Goal: Task Accomplishment & Management: Manage account settings

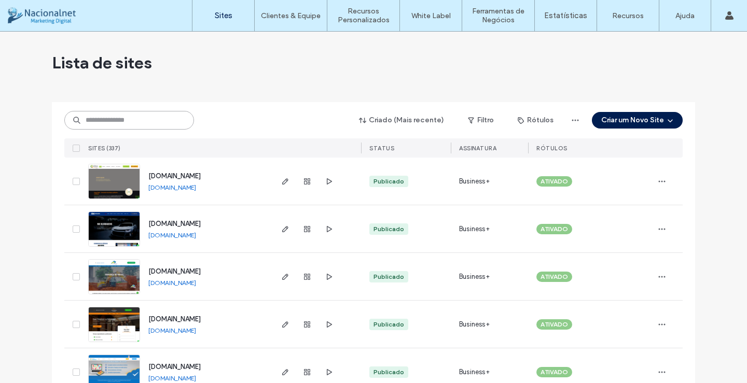
click at [147, 122] on input at bounding box center [129, 120] width 130 height 19
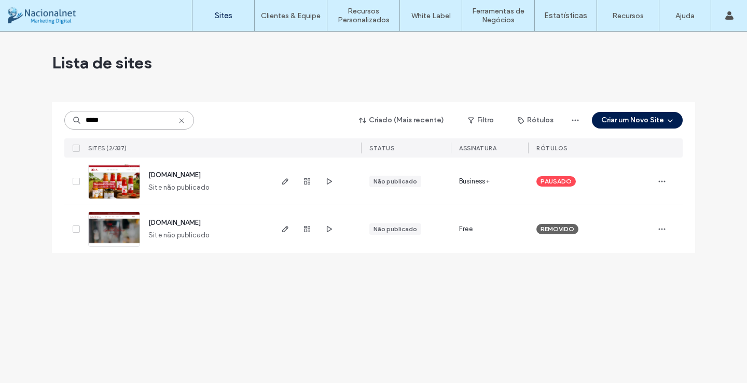
type input "*****"
click at [559, 177] on span "PAUSADO" at bounding box center [556, 181] width 31 height 9
click at [574, 174] on icon at bounding box center [576, 174] width 5 height 5
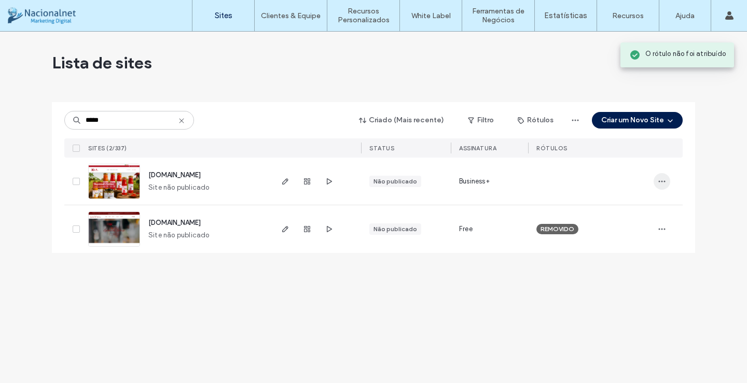
click at [662, 181] on icon "button" at bounding box center [662, 181] width 8 height 8
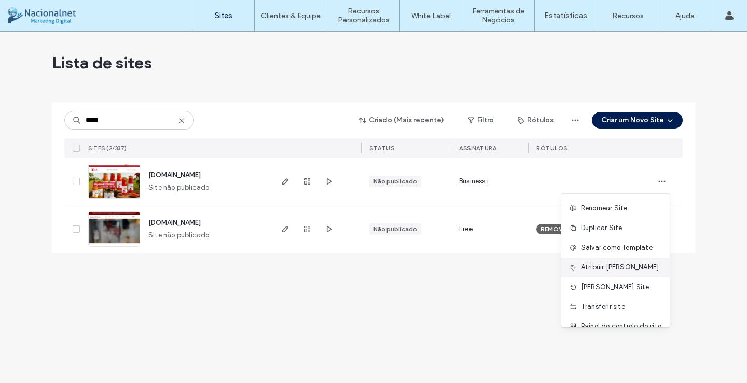
click at [605, 267] on span "Atribuir [PERSON_NAME]" at bounding box center [620, 268] width 78 height 10
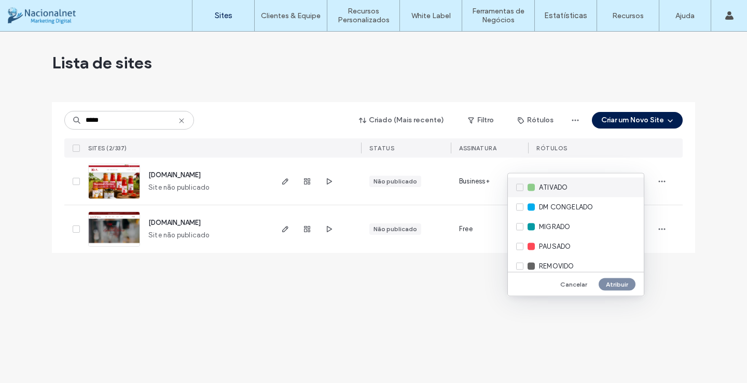
click at [550, 186] on span "ATIVADO" at bounding box center [553, 188] width 29 height 10
click at [620, 288] on button "Atribuir" at bounding box center [617, 284] width 37 height 12
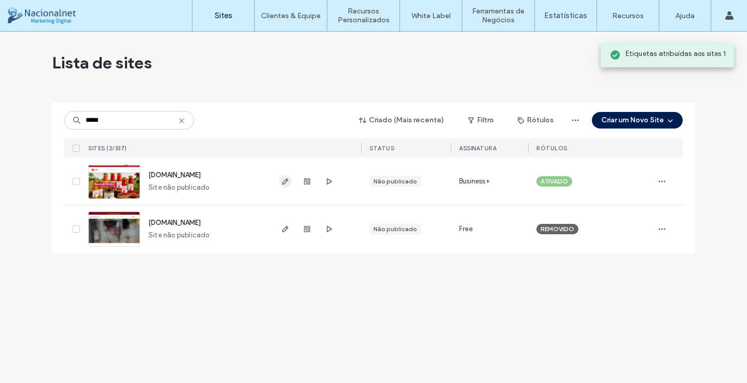
click at [283, 179] on icon "button" at bounding box center [285, 181] width 8 height 8
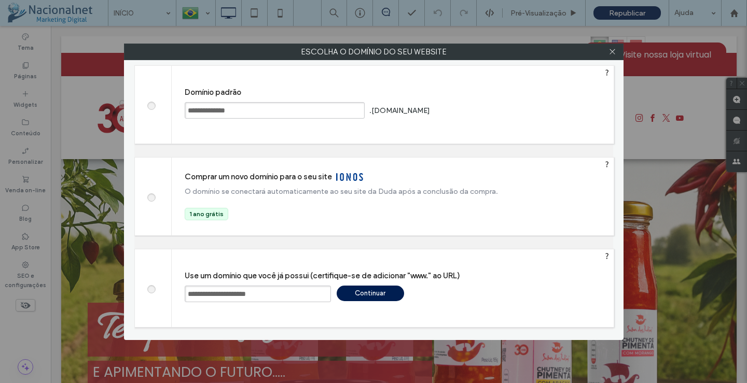
click at [378, 295] on div "Continuar" at bounding box center [370, 294] width 67 height 16
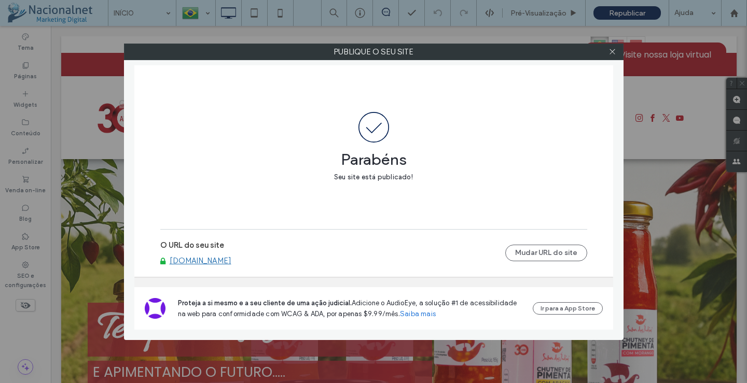
click at [222, 260] on link "[DOMAIN_NAME]" at bounding box center [201, 260] width 62 height 9
